Goal: Find specific page/section: Find specific page/section

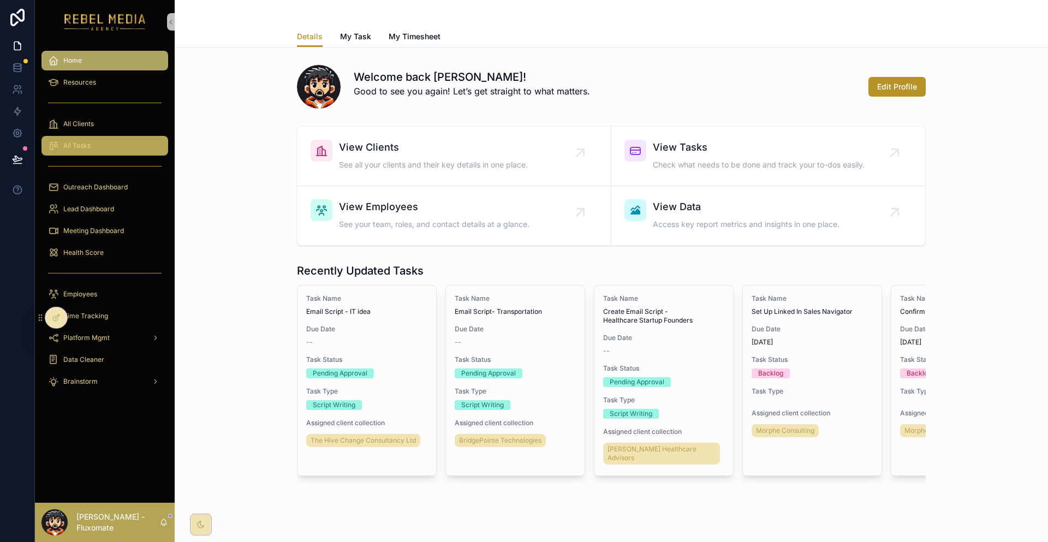
click at [129, 137] on div "All Tasks" at bounding box center [105, 145] width 114 height 17
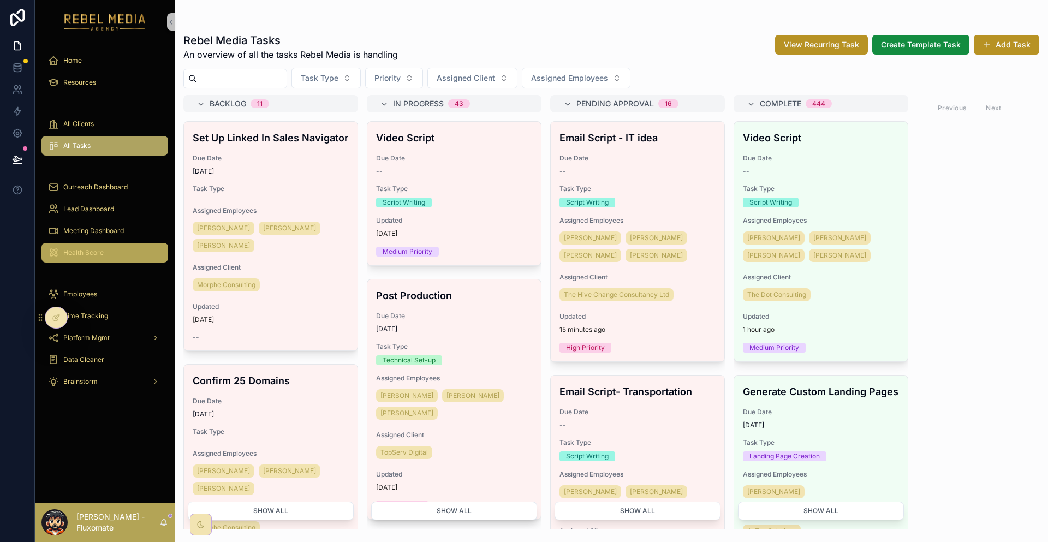
click at [88, 248] on span "Health Score" at bounding box center [83, 252] width 40 height 9
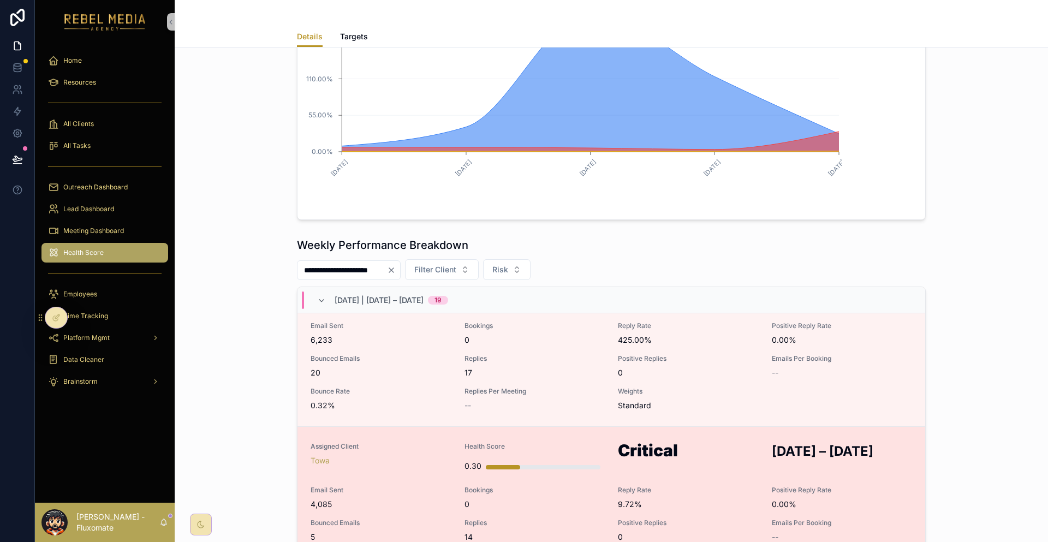
scroll to position [983, 0]
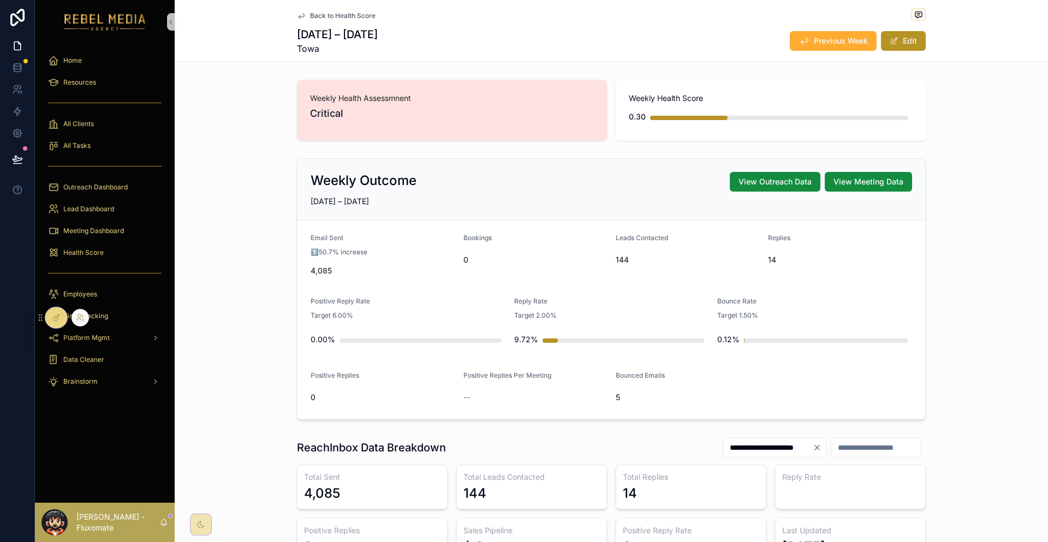
click at [55, 320] on icon at bounding box center [56, 317] width 9 height 9
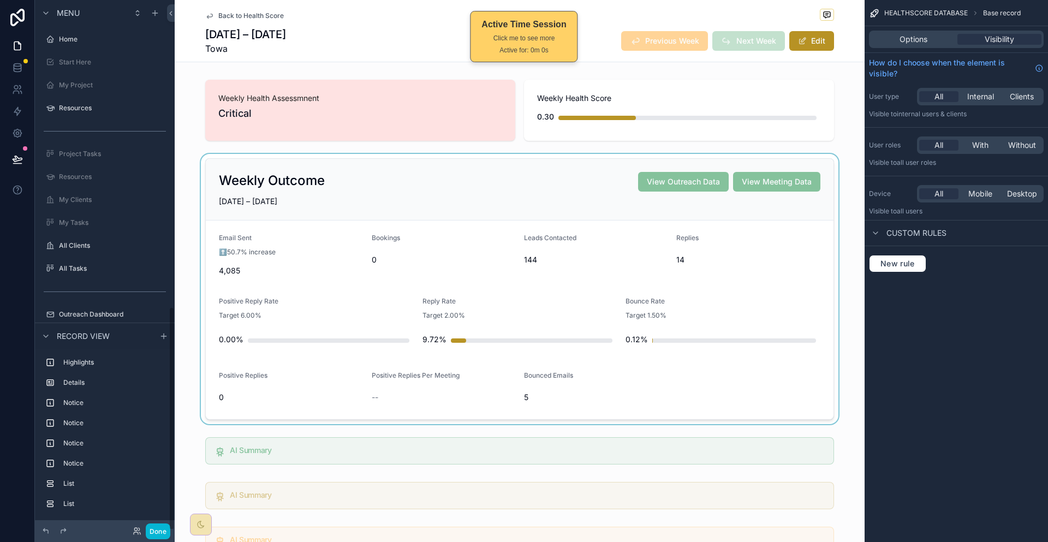
scroll to position [725, 0]
click at [427, 216] on div "scrollable content" at bounding box center [520, 289] width 690 height 270
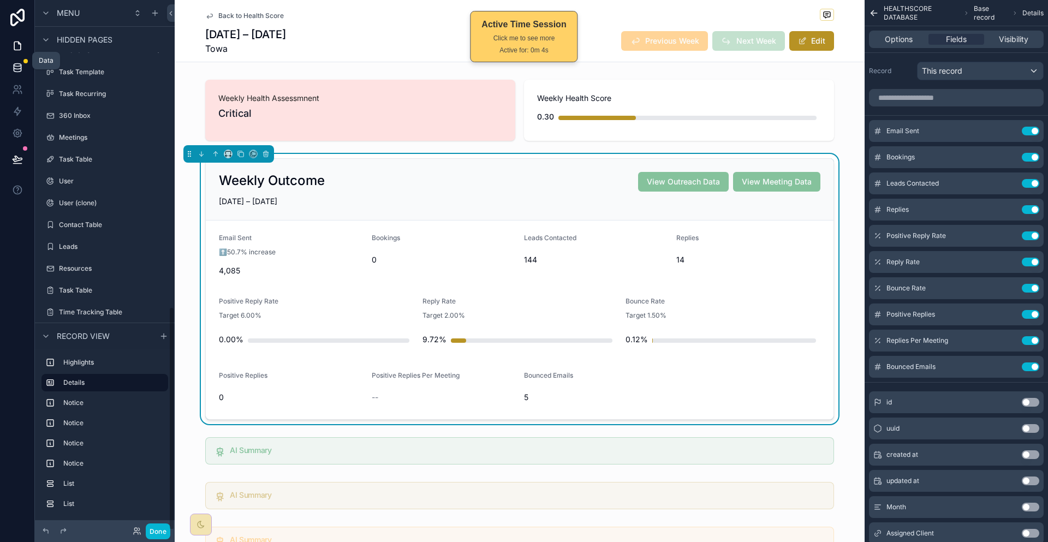
click at [24, 60] on link at bounding box center [17, 68] width 34 height 22
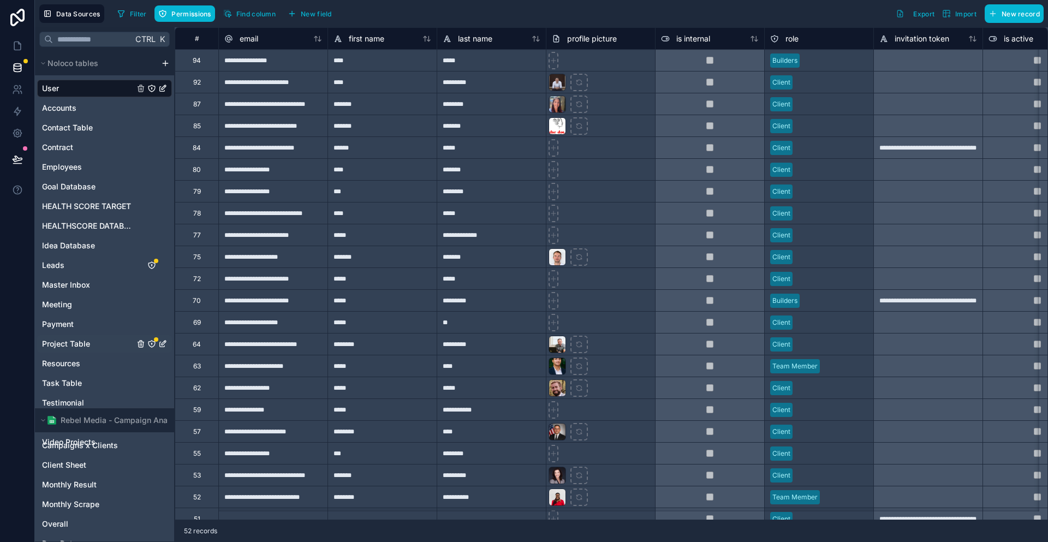
click at [75, 338] on span "Project Table" at bounding box center [66, 343] width 48 height 11
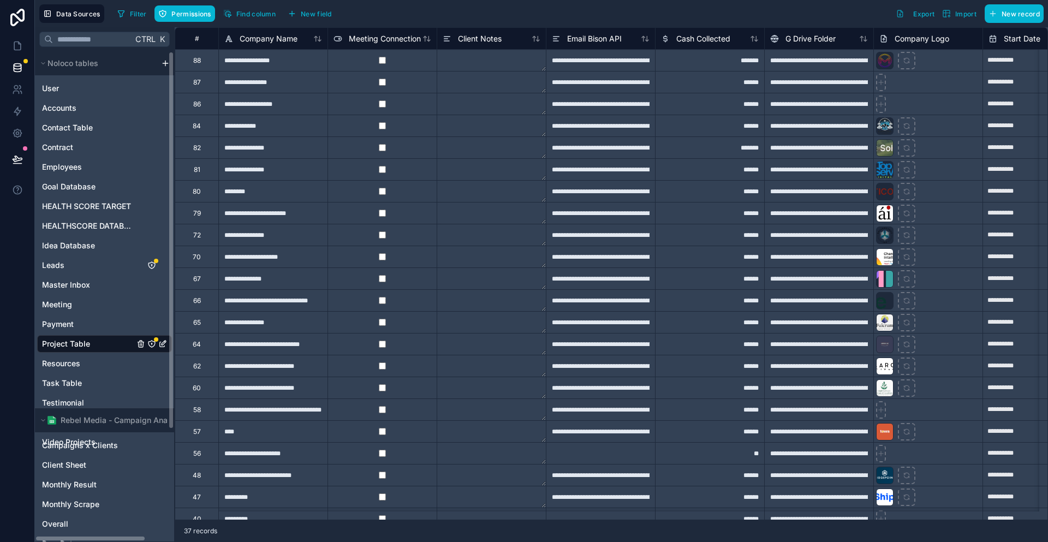
click at [85, 191] on div "User Accounts Contact Table [DEMOGRAPHIC_DATA] Employees Goal Database HEALTH S…" at bounding box center [104, 263] width 135 height 376
click at [85, 217] on div "HEALTHSCORE DATABASE" at bounding box center [104, 225] width 135 height 17
click at [78, 221] on span "HEALTHSCORE DATABASE" at bounding box center [88, 226] width 92 height 11
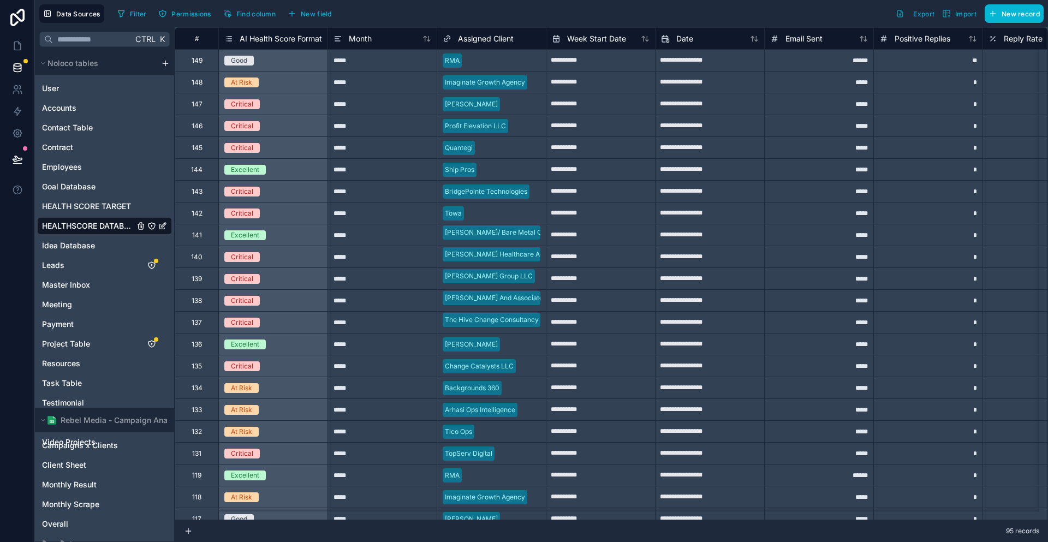
drag, startPoint x: 263, startPoint y: 519, endPoint x: 348, endPoint y: 514, distance: 84.7
click at [348, 514] on div "**********" at bounding box center [611, 284] width 873 height 515
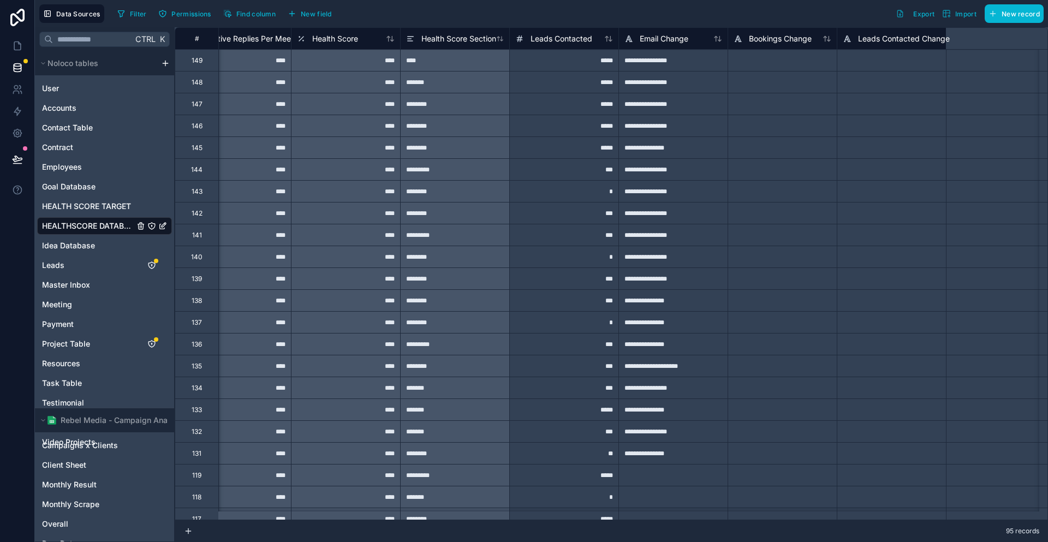
scroll to position [0, 4050]
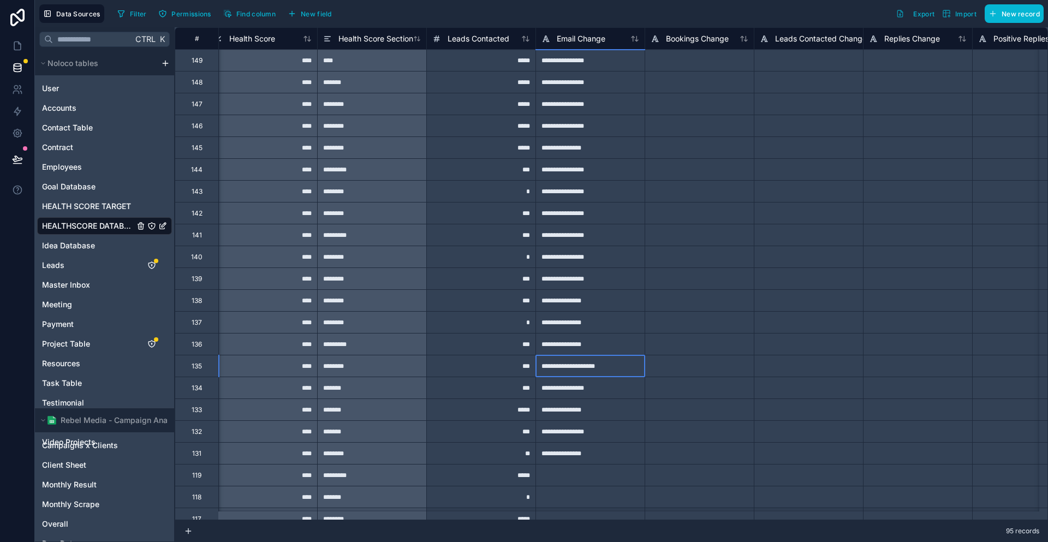
click at [549, 365] on div "**********" at bounding box center [589, 366] width 109 height 22
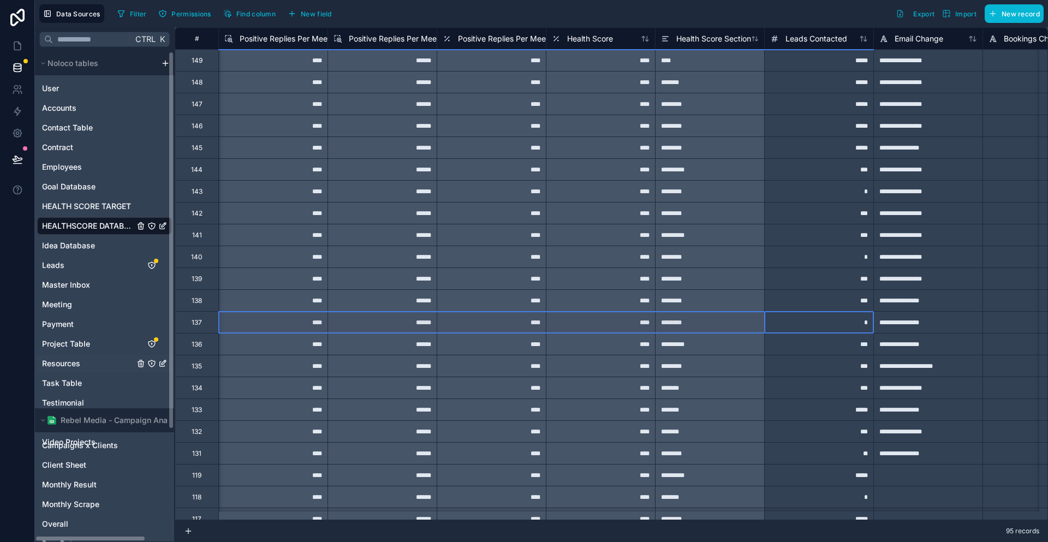
scroll to position [0, 3603]
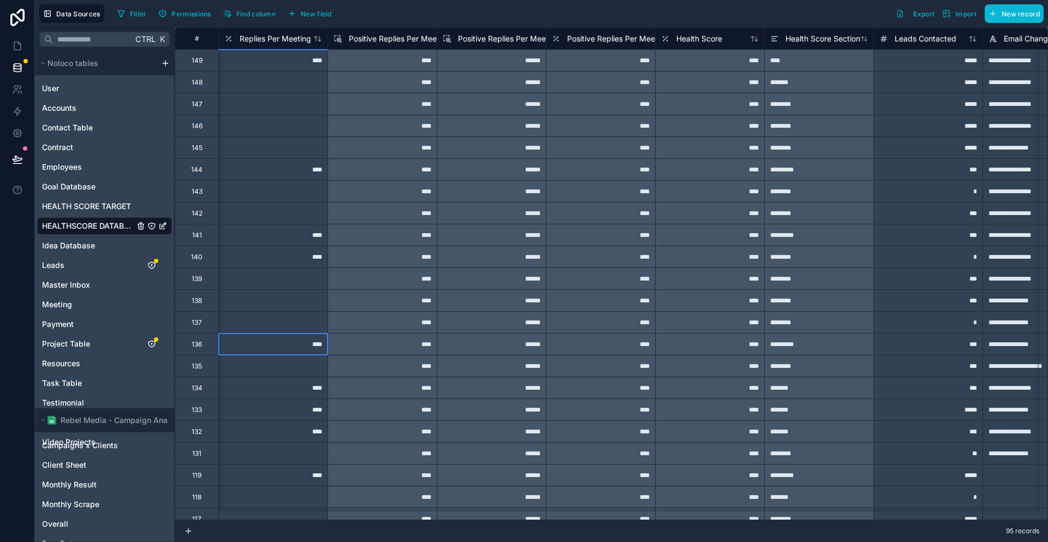
drag, startPoint x: 142, startPoint y: 314, endPoint x: 203, endPoint y: 335, distance: 63.9
click at [218, 335] on div "****" at bounding box center [272, 344] width 109 height 22
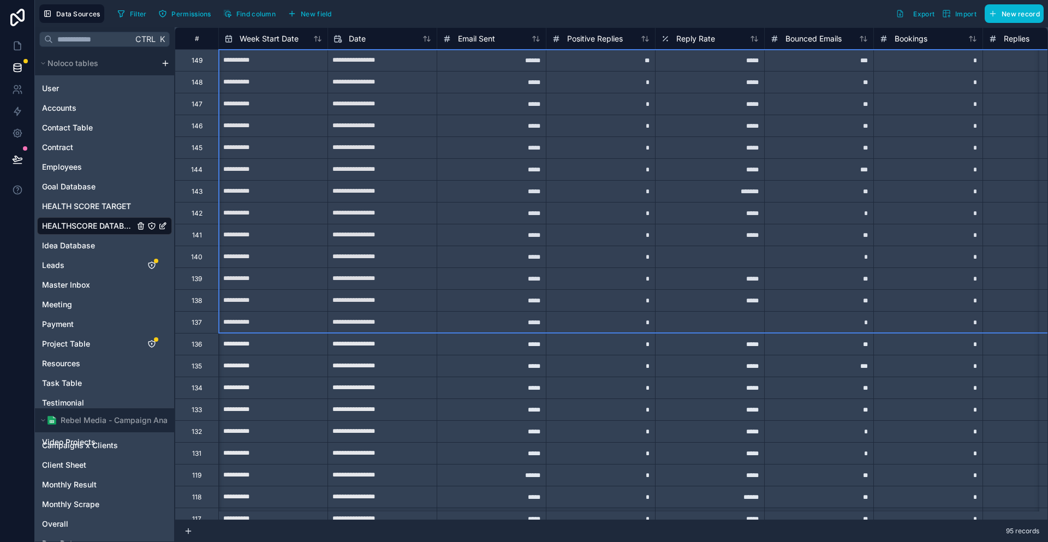
scroll to position [0, 218]
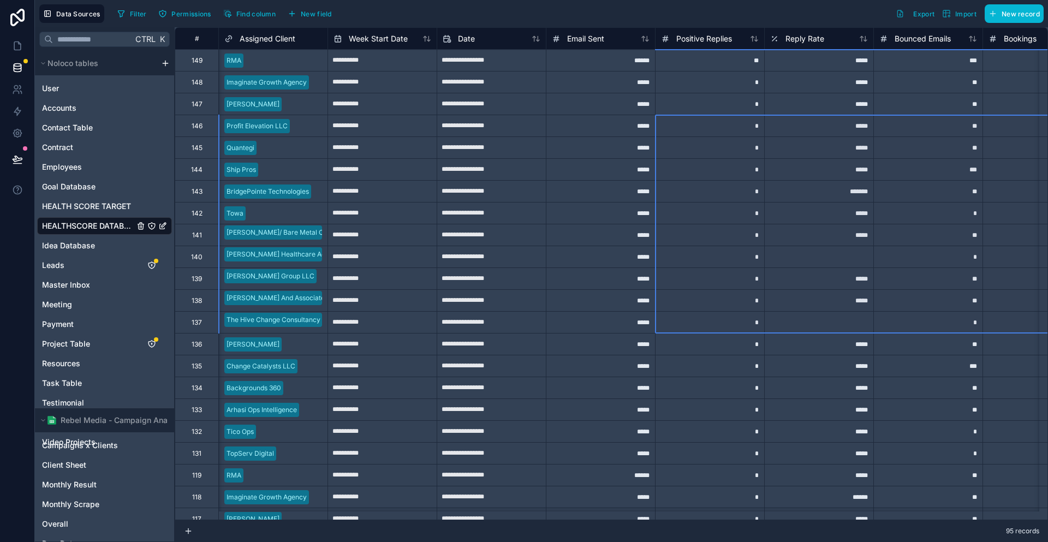
drag, startPoint x: 240, startPoint y: 316, endPoint x: 679, endPoint y: 134, distance: 475.2
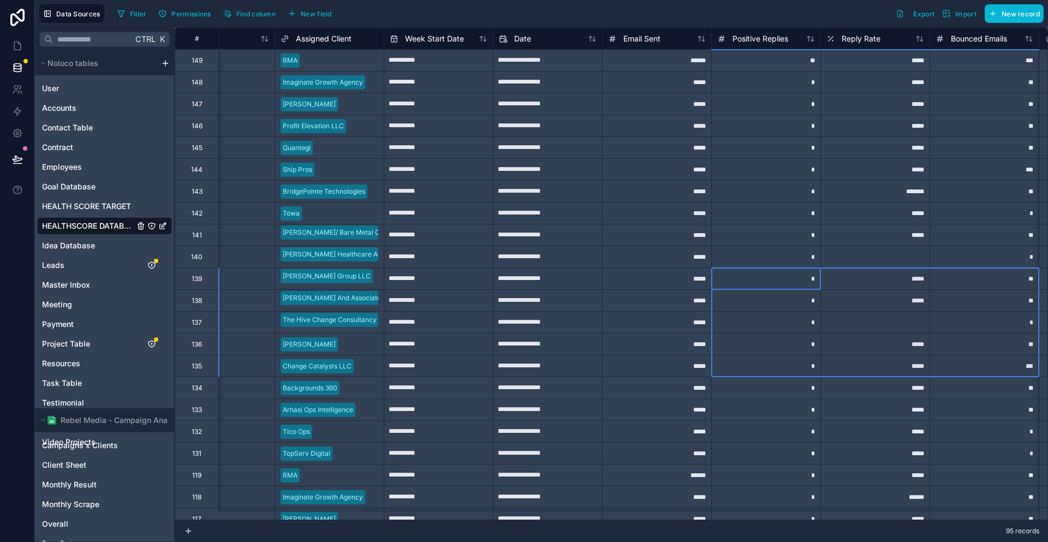
scroll to position [0, 271]
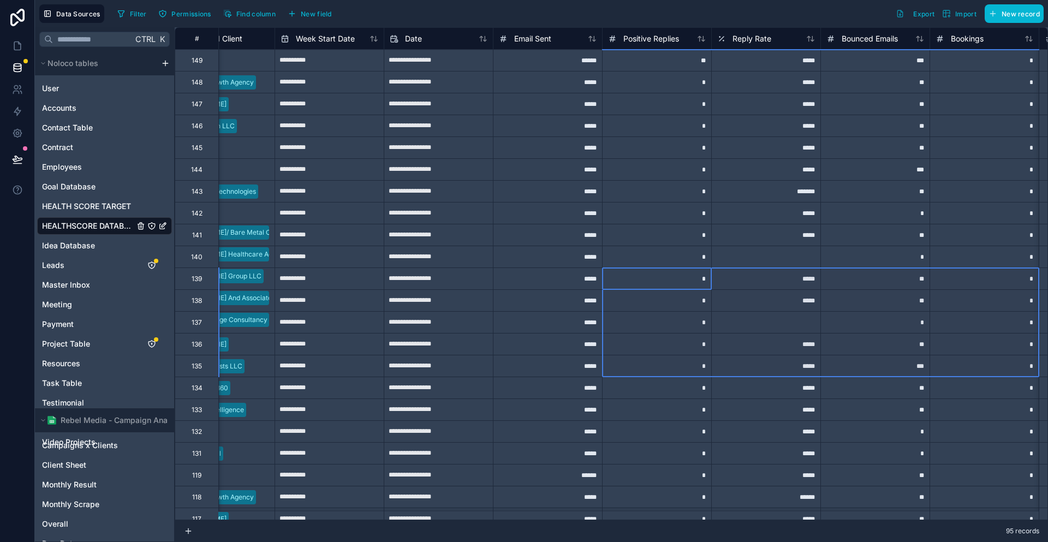
drag, startPoint x: 694, startPoint y: 264, endPoint x: 969, endPoint y: 364, distance: 292.5
